Goal: Transaction & Acquisition: Purchase product/service

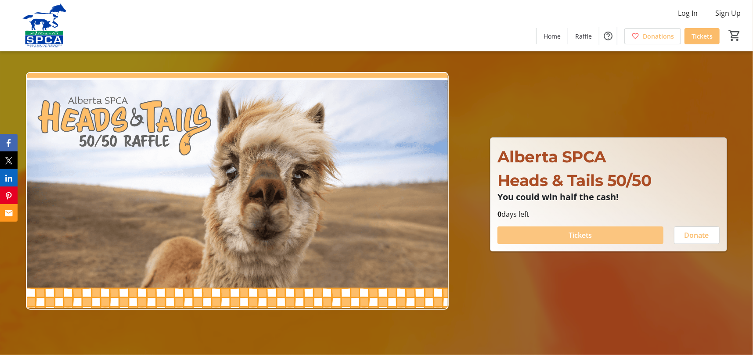
click at [582, 236] on span "Tickets" at bounding box center [579, 235] width 23 height 11
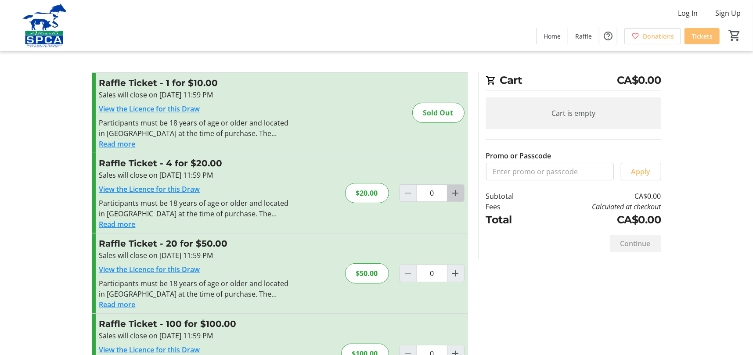
click at [453, 194] on mat-icon "Increment by one" at bounding box center [455, 193] width 11 height 11
type input "1"
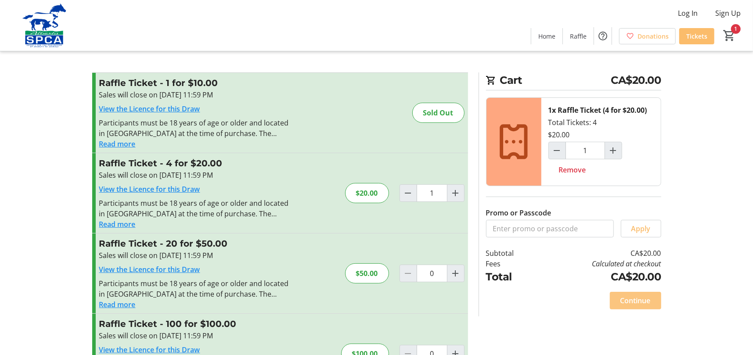
click at [645, 302] on span "Continue" at bounding box center [635, 300] width 30 height 11
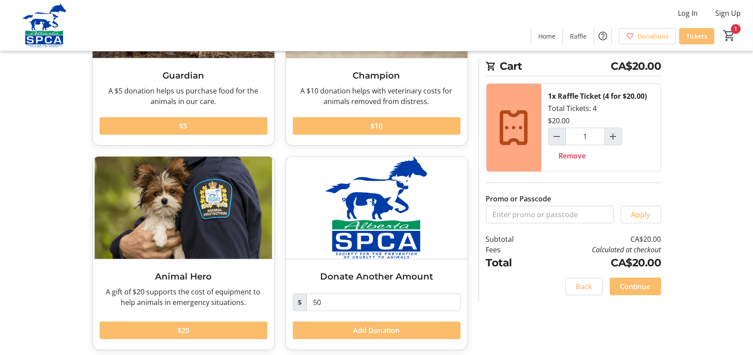
scroll to position [148, 0]
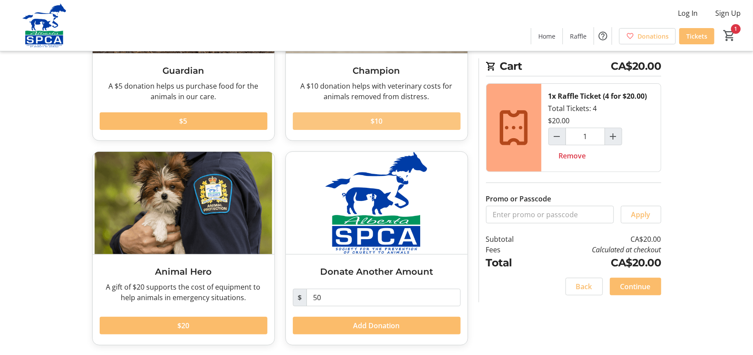
click at [393, 121] on span at bounding box center [377, 121] width 168 height 21
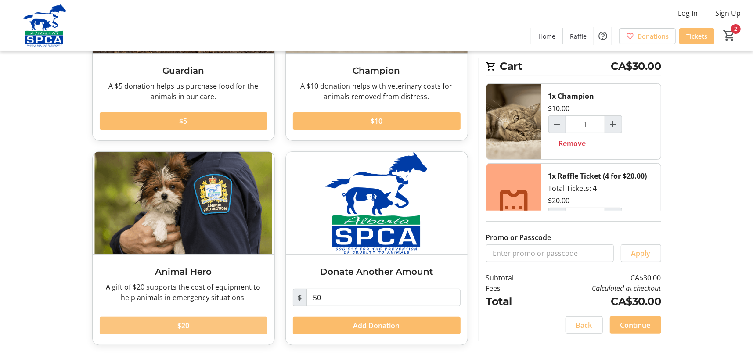
click at [207, 327] on span at bounding box center [184, 325] width 168 height 21
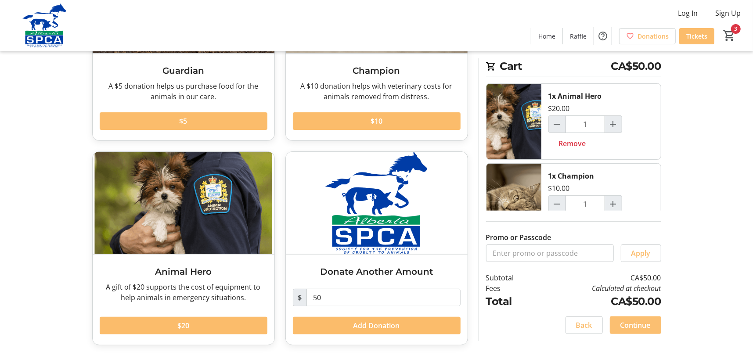
click at [634, 327] on span "Continue" at bounding box center [635, 325] width 30 height 11
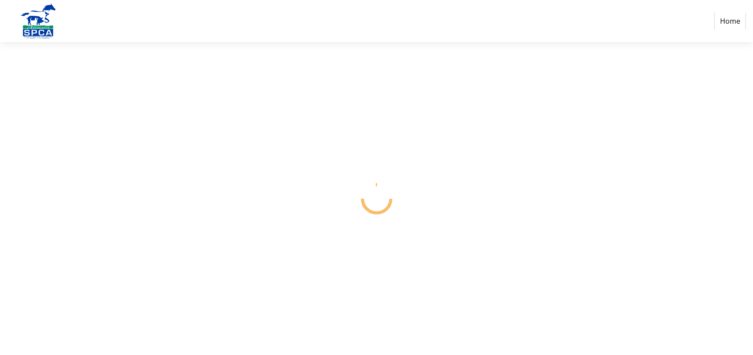
select select "CA"
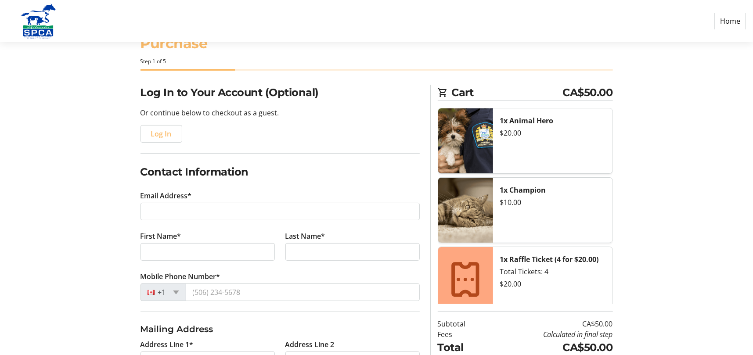
scroll to position [44, 0]
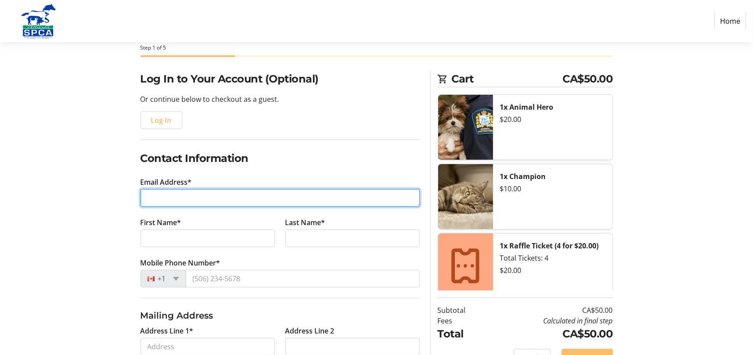
click at [179, 199] on input "Email Address*" at bounding box center [279, 198] width 279 height 18
type input "[EMAIL_ADDRESS][DOMAIN_NAME]"
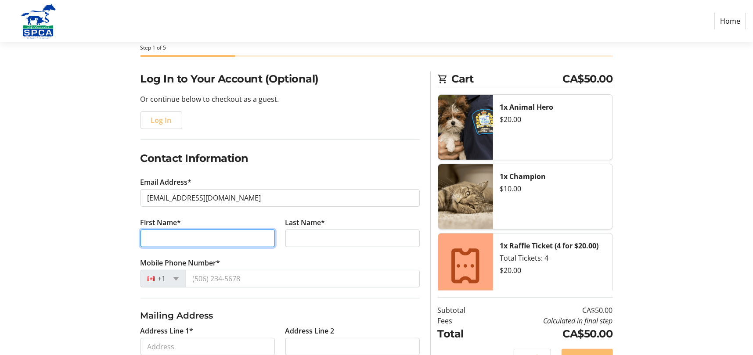
type input "Yuraima"
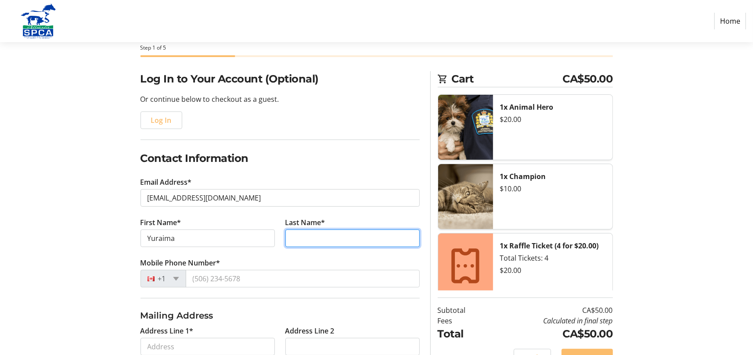
type input "[PERSON_NAME]"
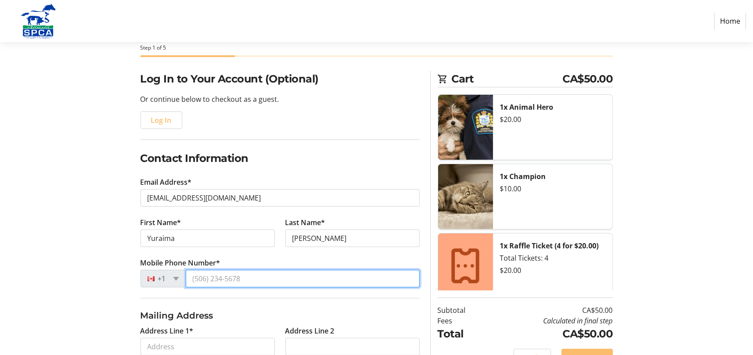
type input "[PHONE_NUMBER]"
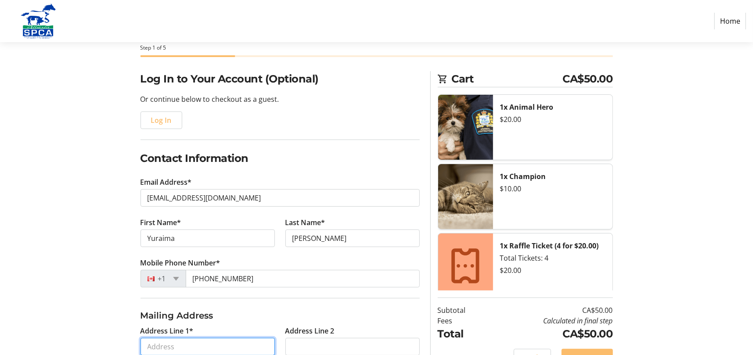
type input "[STREET_ADDRESS]"
type input "Apt 212"
type input "[GEOGRAPHIC_DATA]"
select select "AB"
type input "T3A 0L9"
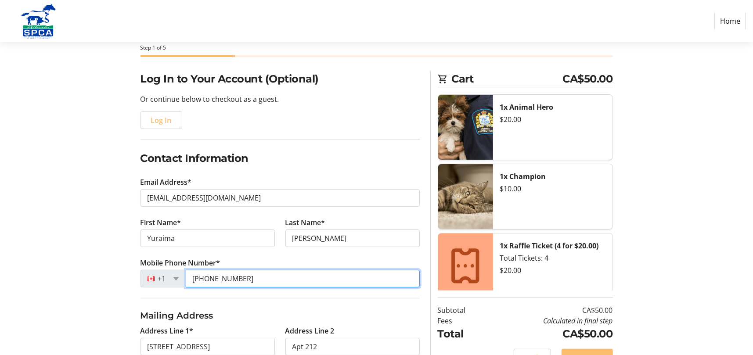
click at [211, 278] on input "[PHONE_NUMBER]" at bounding box center [303, 279] width 234 height 18
drag, startPoint x: 215, startPoint y: 278, endPoint x: 265, endPoint y: 278, distance: 50.0
click at [265, 278] on input "[PHONE_NUMBER]" at bounding box center [303, 279] width 234 height 18
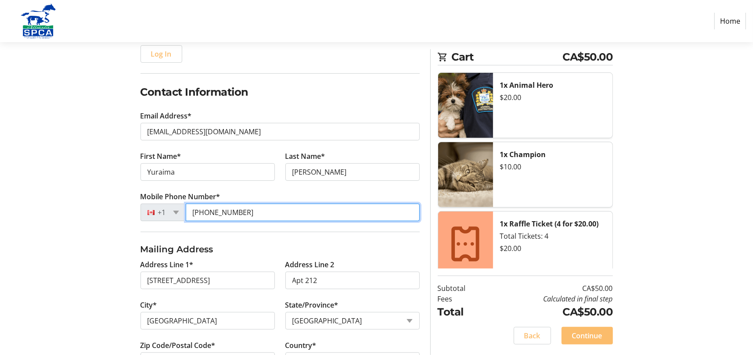
scroll to position [132, 0]
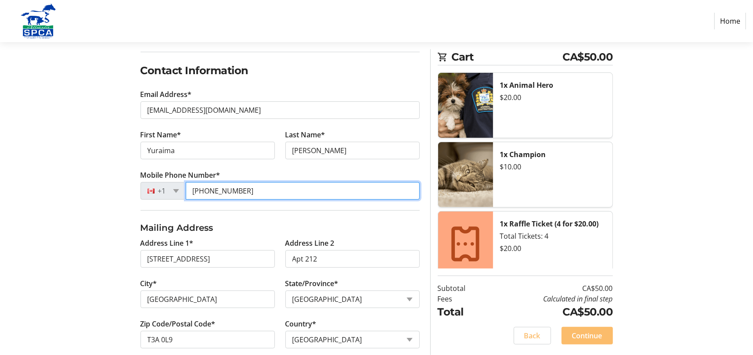
drag, startPoint x: 191, startPoint y: 188, endPoint x: 244, endPoint y: 190, distance: 52.7
click at [244, 190] on input "[PHONE_NUMBER]" at bounding box center [303, 191] width 234 height 18
click at [226, 190] on input "[PHONE_NUMBER]" at bounding box center [303, 191] width 234 height 18
drag, startPoint x: 212, startPoint y: 190, endPoint x: 251, endPoint y: 191, distance: 39.1
click at [251, 191] on input "[PHONE_NUMBER]" at bounding box center [303, 191] width 234 height 18
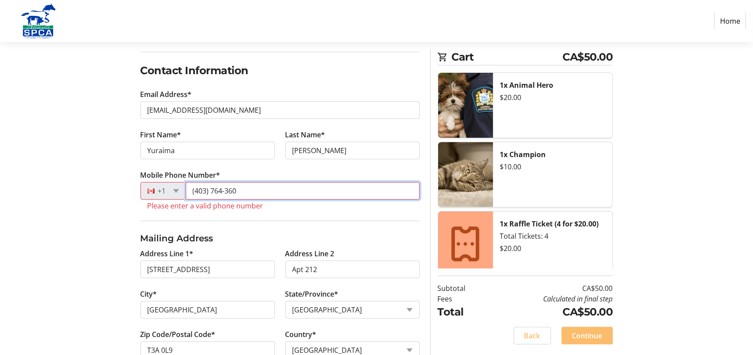
type input "[PHONE_NUMBER]"
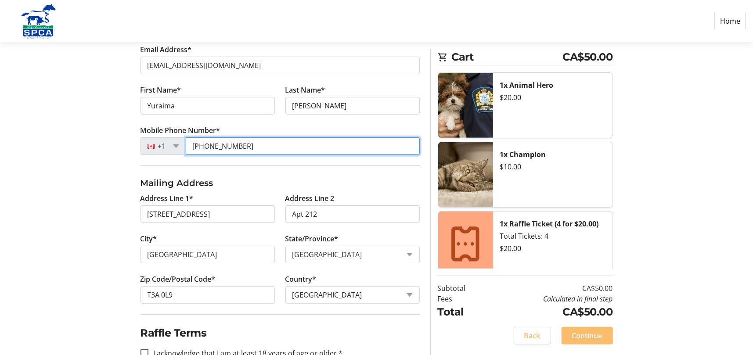
scroll to position [200, 0]
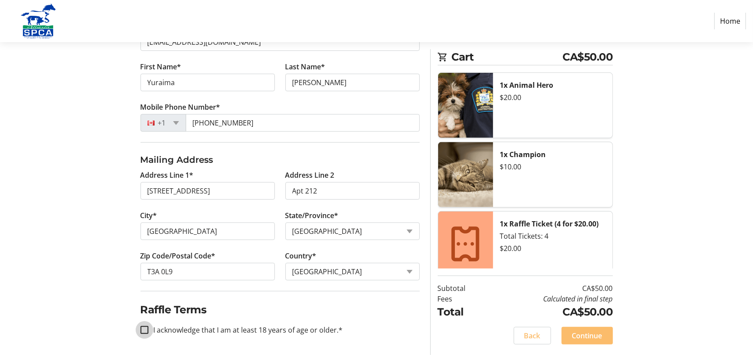
click at [141, 330] on input "I acknowledge that I am at least 18 years of age or older.*" at bounding box center [144, 330] width 8 height 8
checkbox input "true"
click at [588, 336] on span "Continue" at bounding box center [587, 335] width 30 height 11
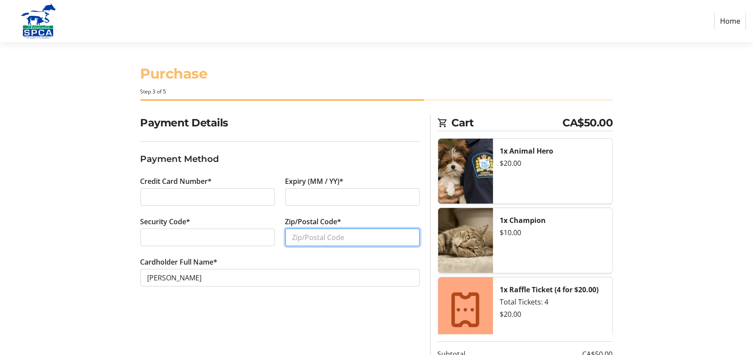
click at [310, 236] on input "Zip/Postal Code*" at bounding box center [352, 238] width 134 height 18
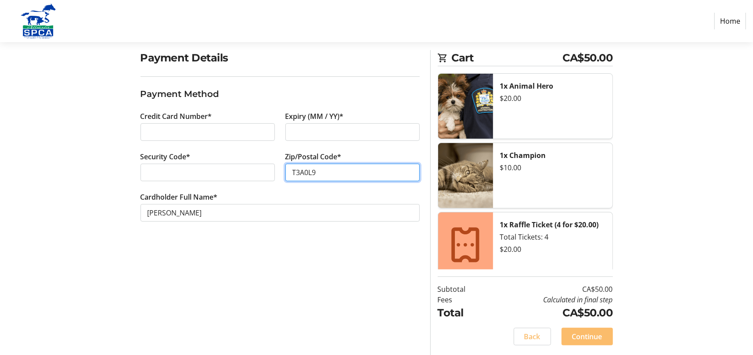
scroll to position [65, 0]
type input "T3A0L9"
click at [588, 337] on span "Continue" at bounding box center [587, 336] width 30 height 11
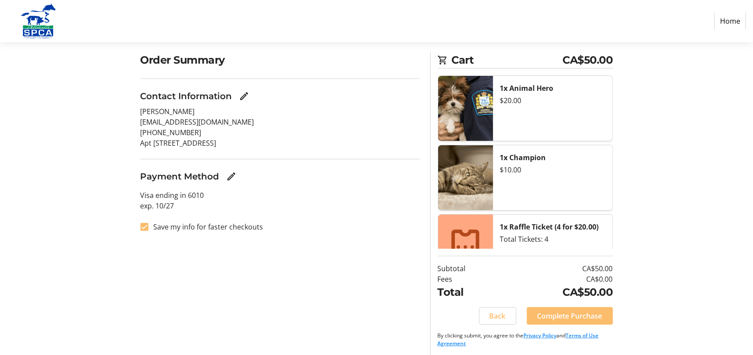
scroll to position [65, 0]
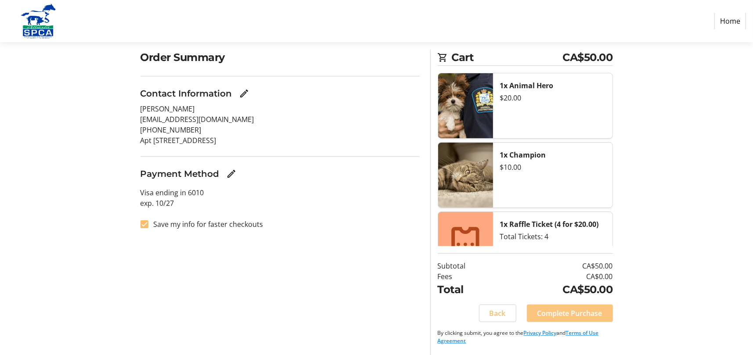
click at [554, 313] on span "Complete Purchase" at bounding box center [569, 313] width 65 height 11
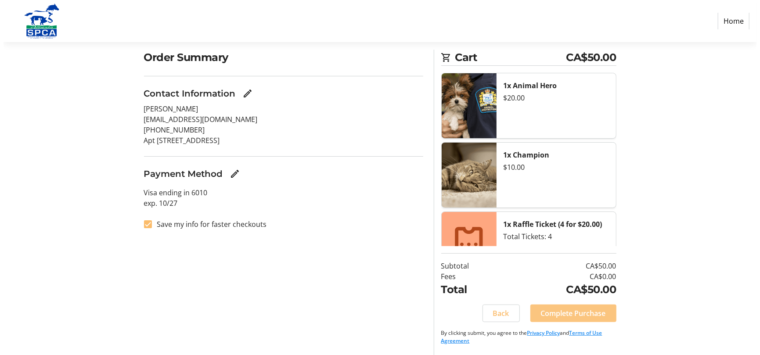
scroll to position [0, 0]
